Goal: Obtain resource: Download file/media

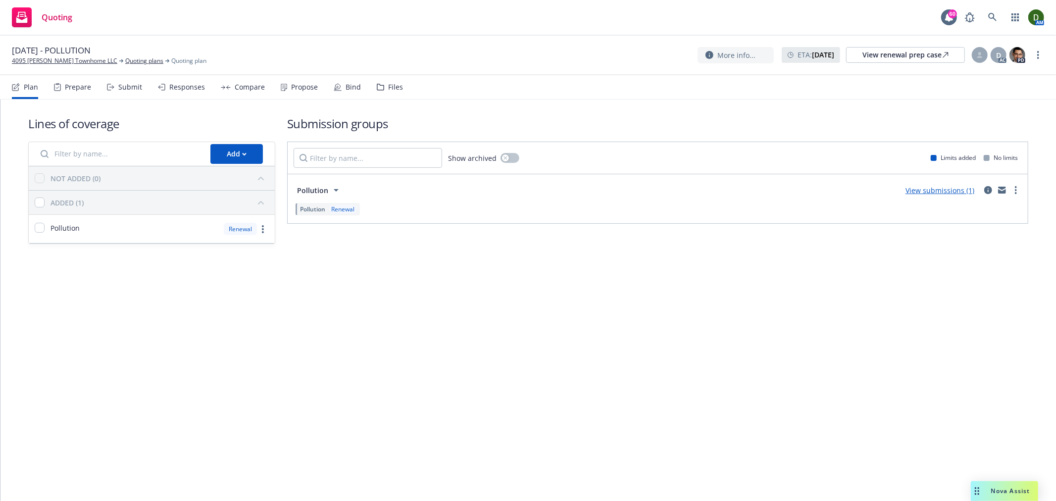
click at [132, 54] on div "07/01/25 - POLLUTION 4095 Sawtelle Townhome LLC Quoting plans Quoting plan" at bounding box center [109, 55] width 194 height 21
click at [130, 60] on link "Quoting plans" at bounding box center [144, 60] width 38 height 9
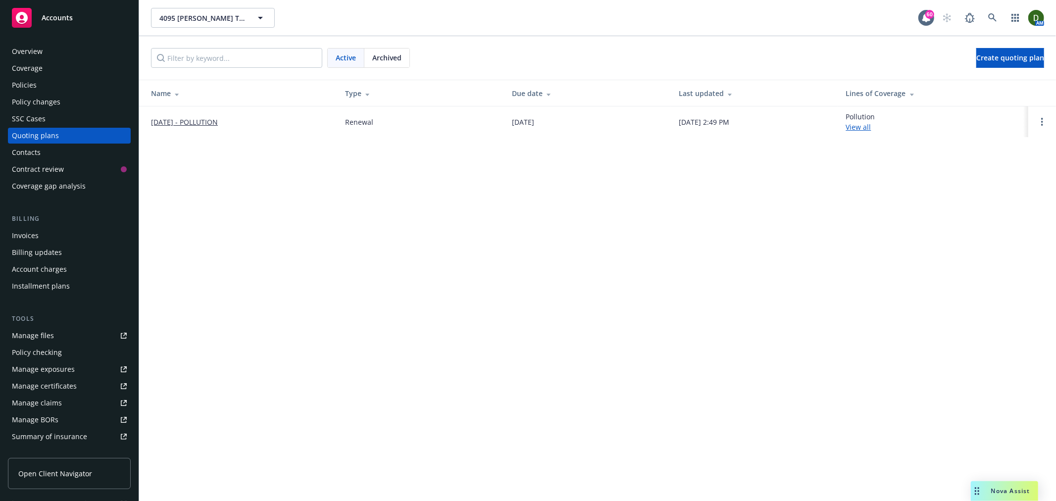
click at [388, 58] on span "Archived" at bounding box center [386, 57] width 29 height 10
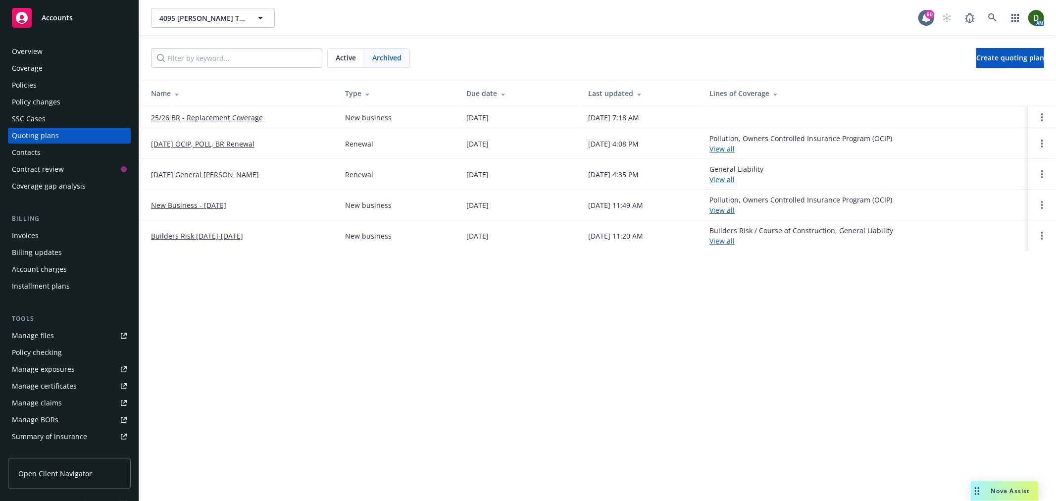
click at [345, 56] on span "Active" at bounding box center [346, 57] width 20 height 10
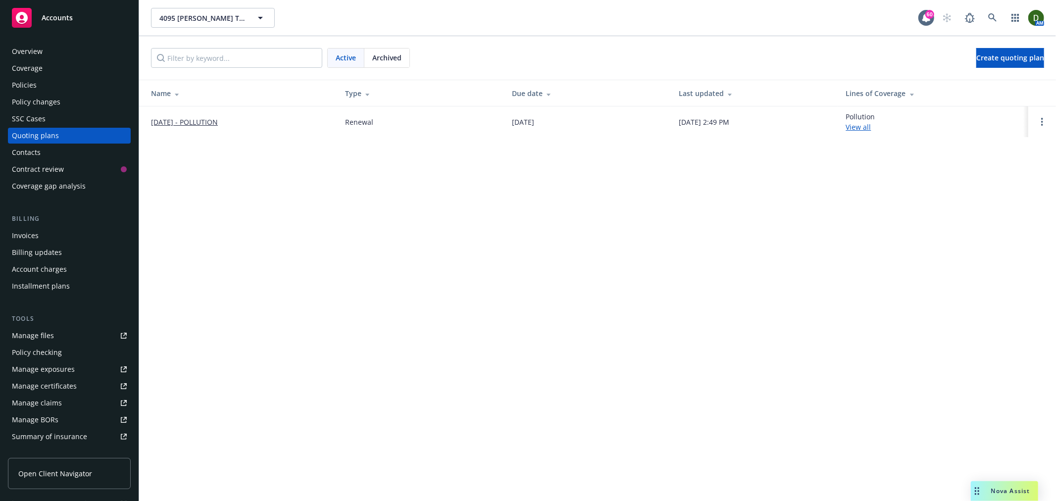
click at [38, 83] on div "Policies" at bounding box center [69, 85] width 115 height 16
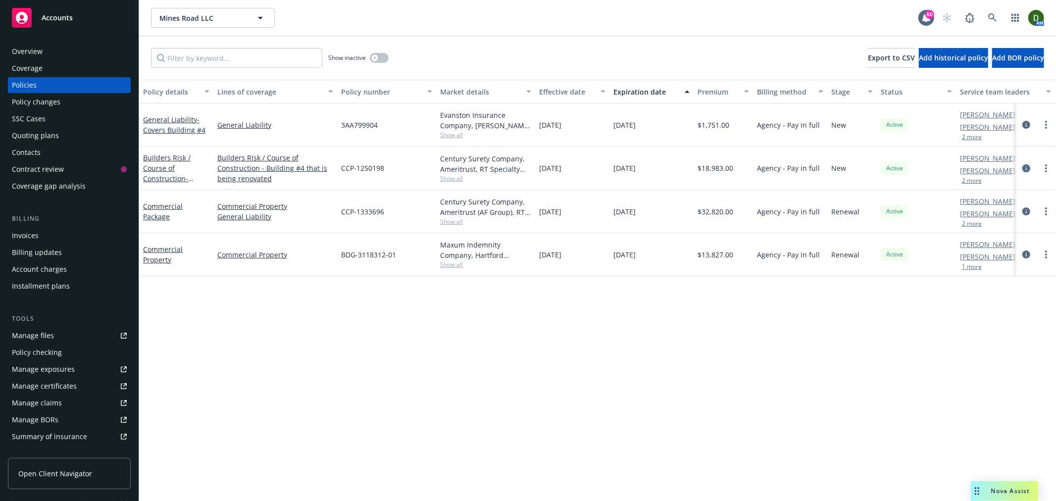
click at [1028, 166] on icon "circleInformation" at bounding box center [1026, 168] width 8 height 8
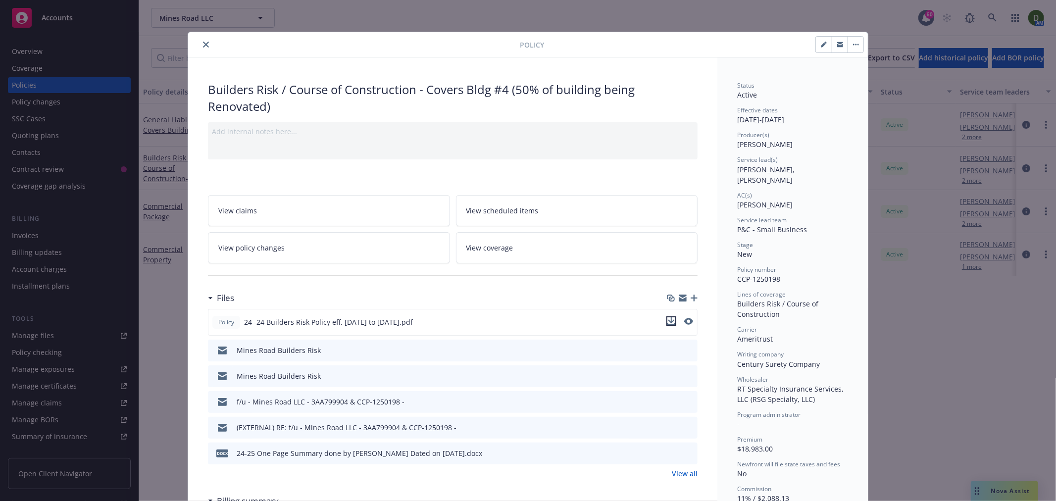
click at [668, 320] on icon "download file" at bounding box center [671, 320] width 6 height 6
click at [195, 46] on div at bounding box center [356, 45] width 328 height 12
click at [200, 44] on button "close" at bounding box center [206, 45] width 12 height 12
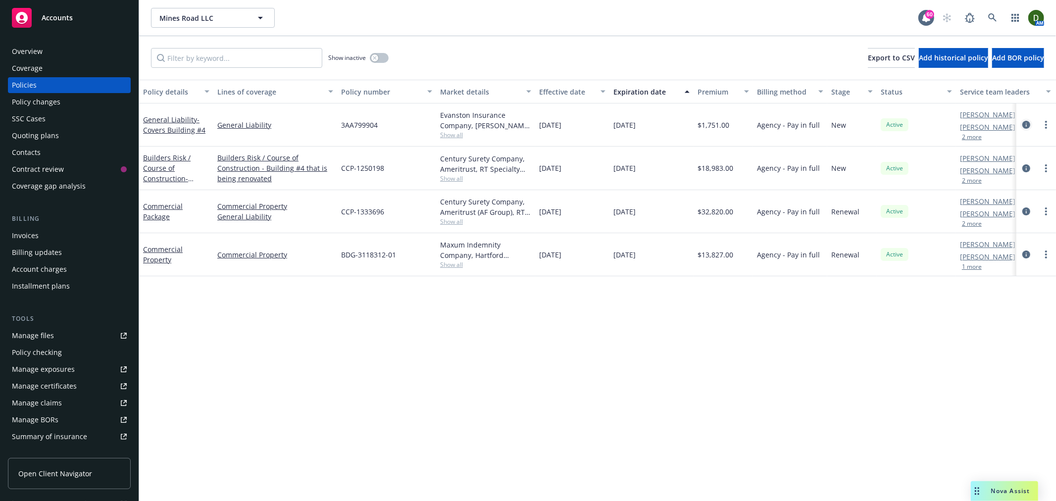
click at [1026, 121] on icon "circleInformation" at bounding box center [1026, 125] width 8 height 8
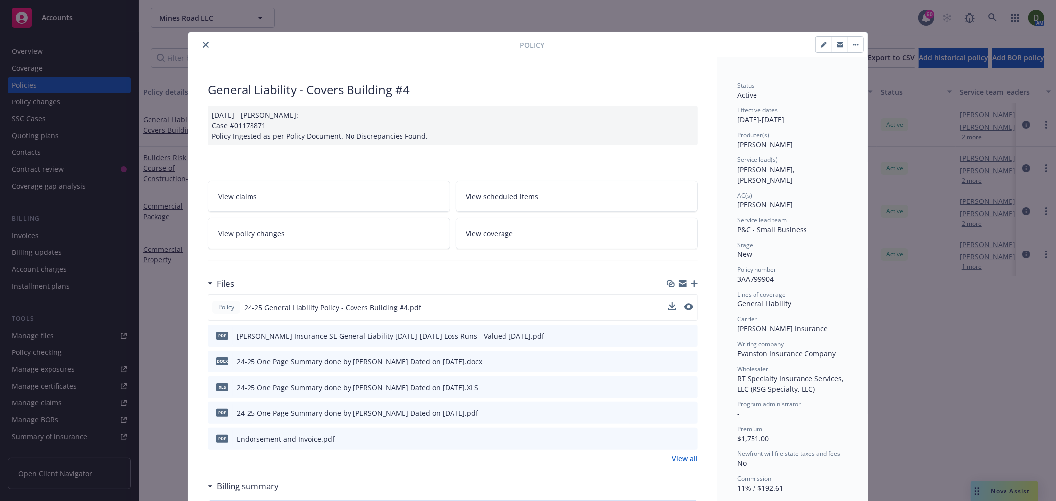
click at [685, 302] on button at bounding box center [688, 307] width 9 height 10
click at [685, 303] on icon "preview file" at bounding box center [687, 306] width 9 height 7
click at [193, 48] on div at bounding box center [356, 45] width 328 height 12
click at [208, 46] on div at bounding box center [356, 45] width 328 height 12
click at [204, 43] on icon "close" at bounding box center [206, 45] width 6 height 6
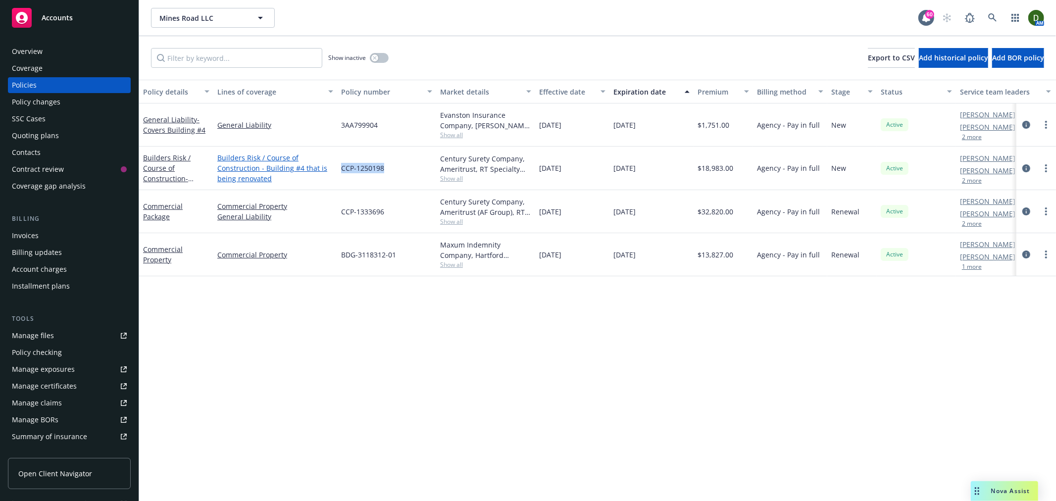
drag, startPoint x: 379, startPoint y: 169, endPoint x: 330, endPoint y: 180, distance: 50.7
click at [330, 180] on div "Builders Risk / Course of Construction - Covers Bldg #4 (50% of building being …" at bounding box center [616, 168] width 955 height 44
click at [1022, 254] on icon "circleInformation" at bounding box center [1026, 254] width 8 height 8
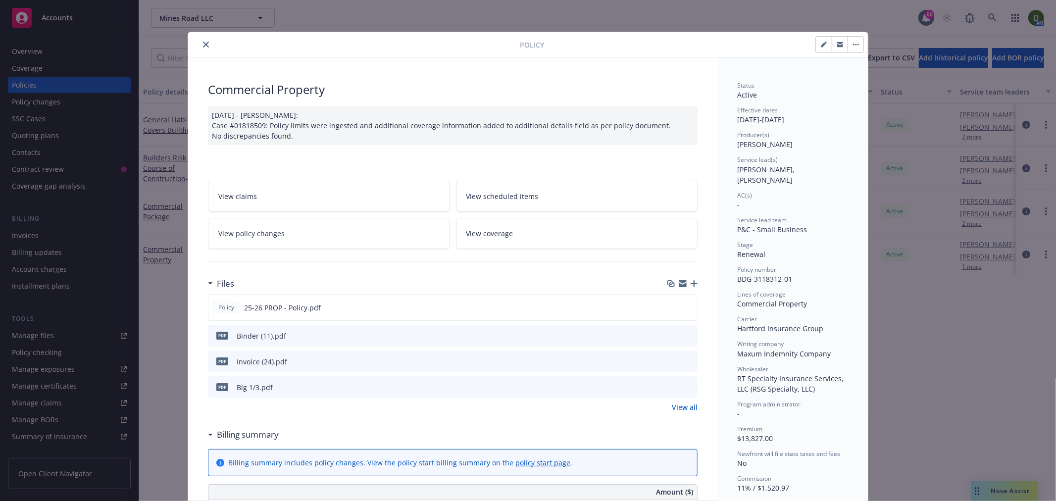
click at [680, 322] on div "Policy 25-26 PROP - Policy.pdf pdf Binder (11).pdf pdf Invoice (24).pdf pdf Blg…" at bounding box center [452, 346] width 489 height 104
click at [685, 335] on icon "preview file" at bounding box center [687, 335] width 9 height 7
click at [673, 313] on div at bounding box center [680, 307] width 25 height 10
click at [684, 310] on button at bounding box center [688, 307] width 9 height 10
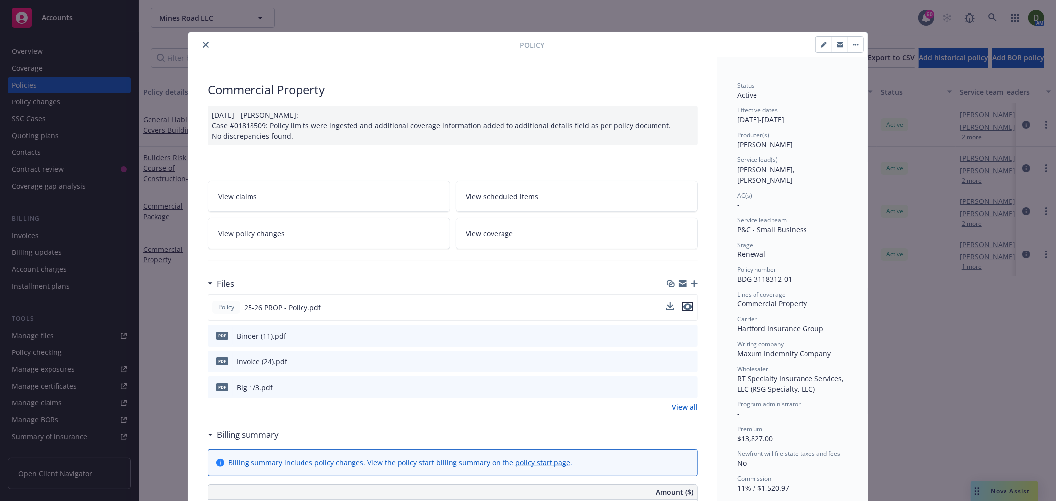
click at [686, 304] on icon "preview file" at bounding box center [687, 306] width 9 height 7
click at [204, 45] on icon "close" at bounding box center [206, 45] width 6 height 6
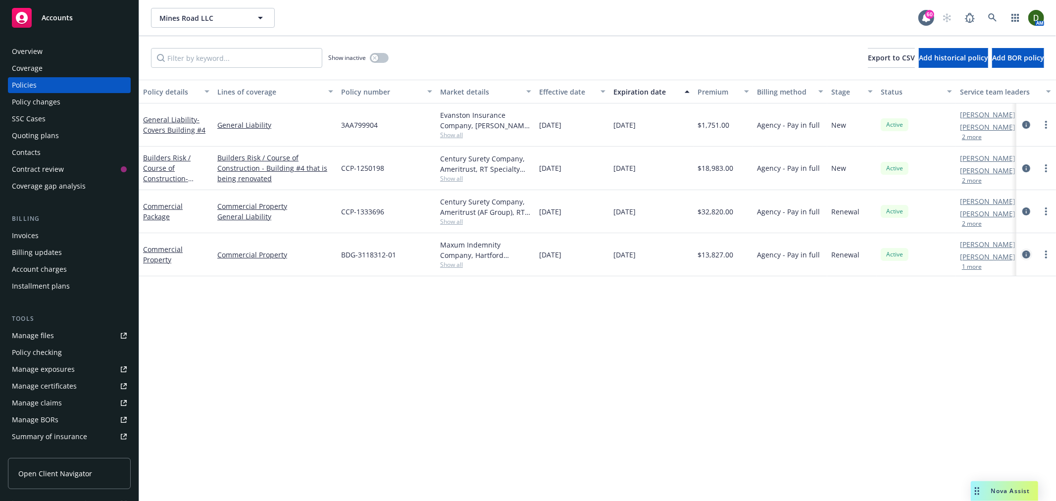
click at [1028, 251] on icon "circleInformation" at bounding box center [1026, 254] width 8 height 8
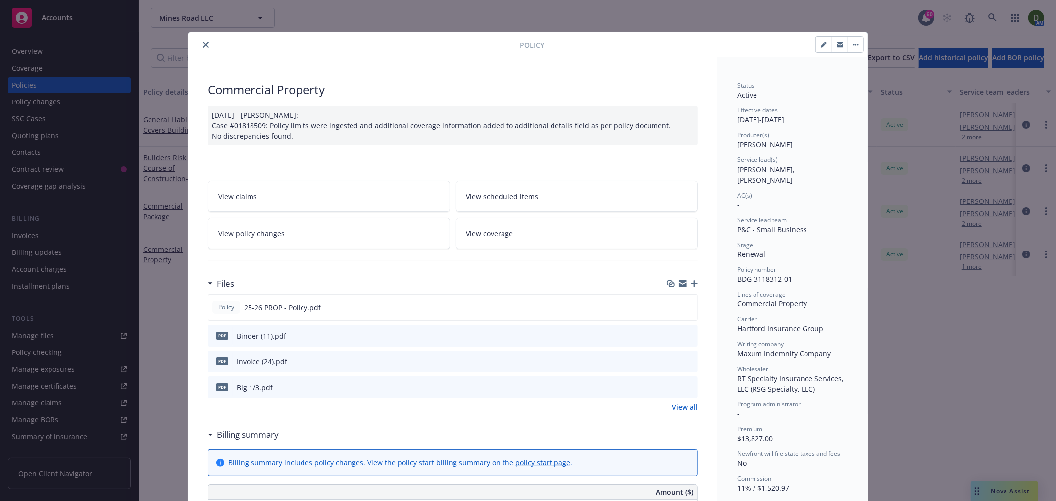
scroll to position [30, 0]
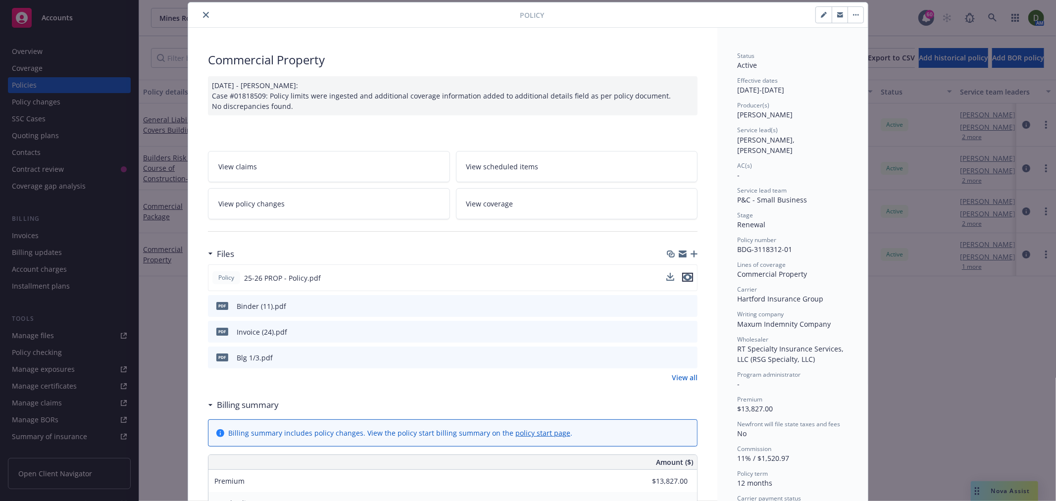
click at [683, 274] on icon "preview file" at bounding box center [687, 277] width 9 height 7
click at [203, 12] on icon "close" at bounding box center [206, 15] width 6 height 6
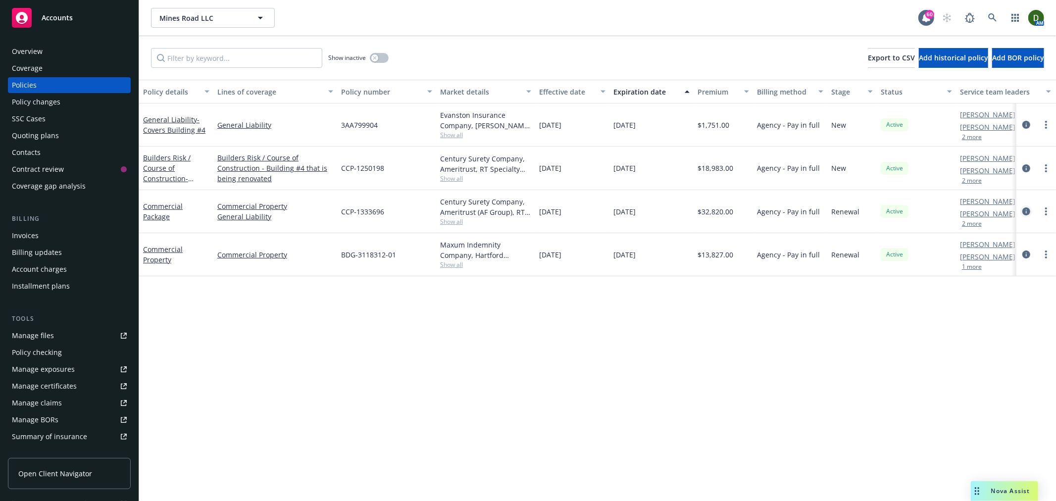
click at [1023, 214] on icon "circleInformation" at bounding box center [1026, 211] width 8 height 8
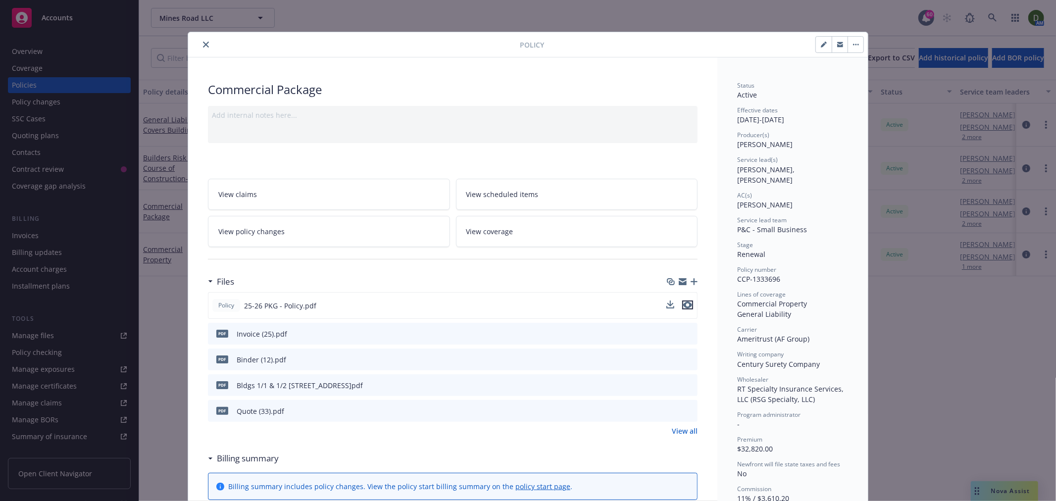
click at [687, 305] on icon "preview file" at bounding box center [687, 304] width 9 height 7
click at [205, 47] on button "close" at bounding box center [206, 45] width 12 height 12
